Goal: Task Accomplishment & Management: Manage account settings

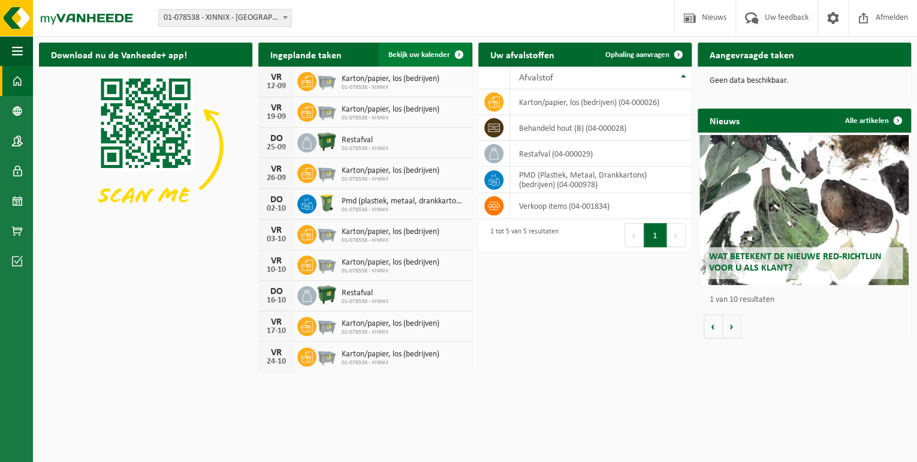
click at [419, 54] on span "Bekijk uw kalender" at bounding box center [420, 55] width 62 height 8
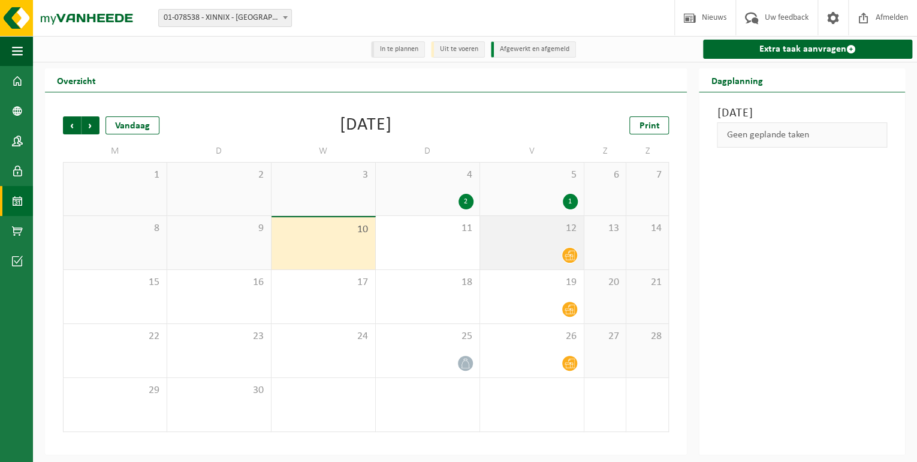
click at [522, 240] on div "12" at bounding box center [532, 242] width 104 height 53
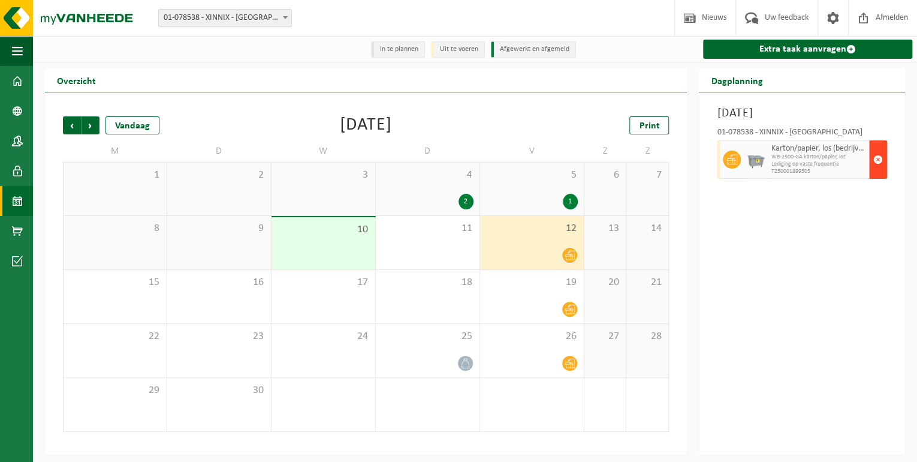
click at [877, 159] on span "button" at bounding box center [879, 159] width 10 height 24
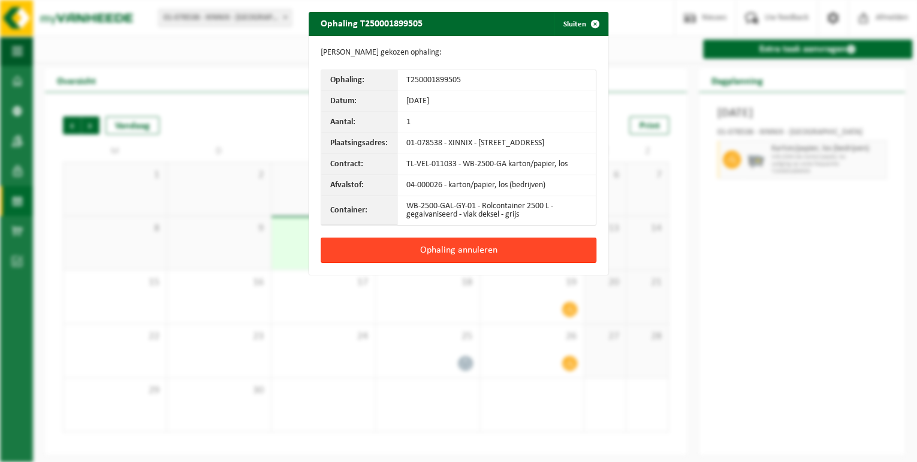
click at [450, 258] on button "Ophaling annuleren" at bounding box center [459, 249] width 276 height 25
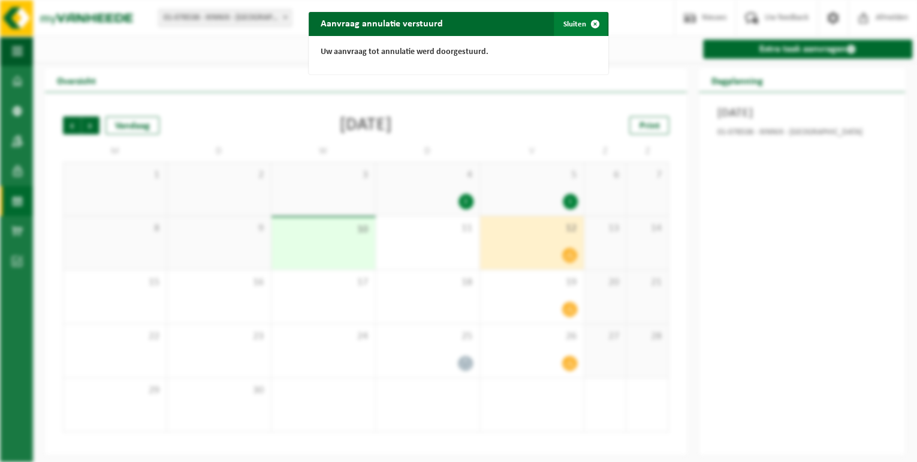
click at [591, 20] on span "button" at bounding box center [595, 24] width 24 height 24
